Goal: Navigation & Orientation: Find specific page/section

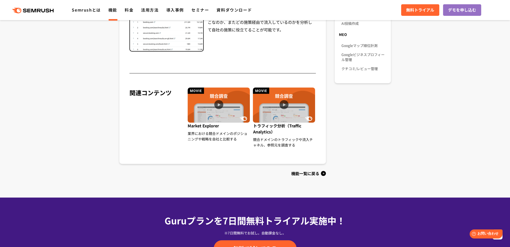
scroll to position [418, 0]
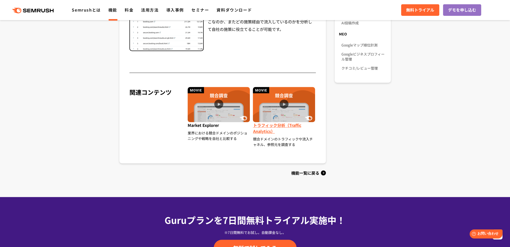
click at [278, 115] on img at bounding box center [284, 104] width 62 height 35
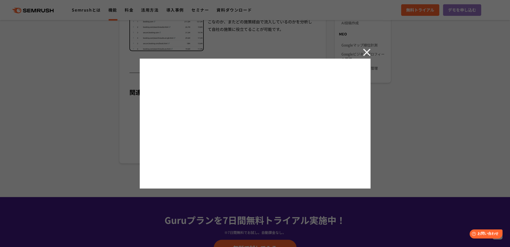
drag, startPoint x: 367, startPoint y: 53, endPoint x: 335, endPoint y: 53, distance: 32.1
click at [367, 53] on img at bounding box center [367, 52] width 8 height 8
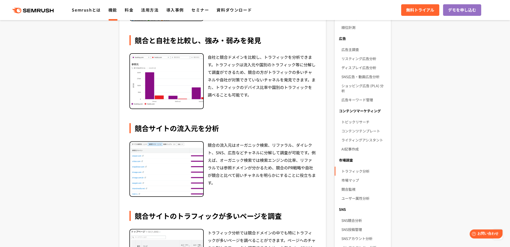
scroll to position [236, 0]
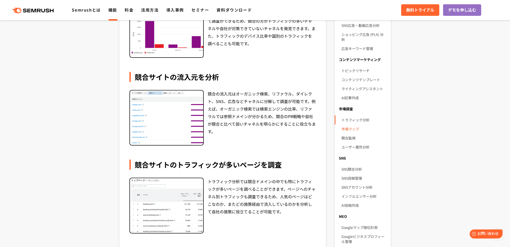
click at [349, 125] on link "市場マップ" at bounding box center [363, 128] width 45 height 9
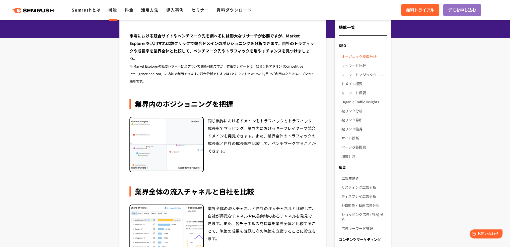
click at [356, 57] on link "オーガニック検索分析" at bounding box center [363, 56] width 45 height 9
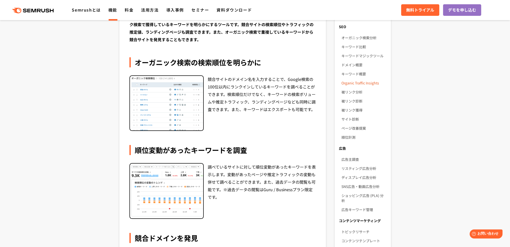
scroll to position [74, 0]
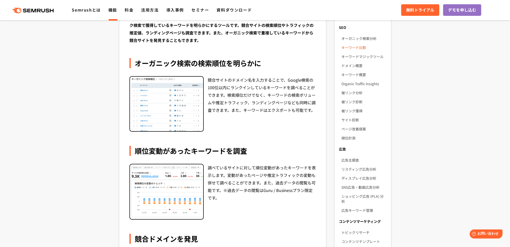
click at [349, 45] on link "キーワード比較" at bounding box center [363, 47] width 45 height 9
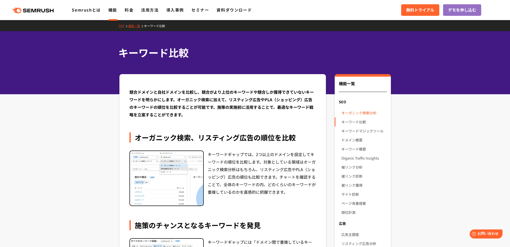
click at [351, 113] on link "オーガニック検索分析" at bounding box center [363, 112] width 45 height 9
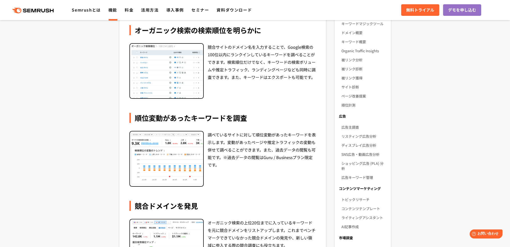
scroll to position [107, 0]
